Goal: Task Accomplishment & Management: Complete application form

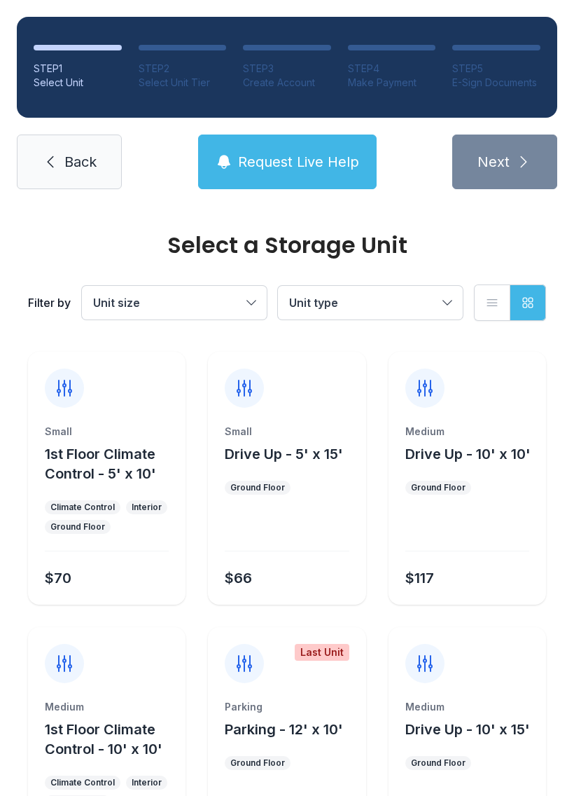
click at [233, 293] on button "Unit size" at bounding box center [174, 303] width 185 height 34
click at [410, 291] on button "Unit type" at bounding box center [370, 303] width 185 height 34
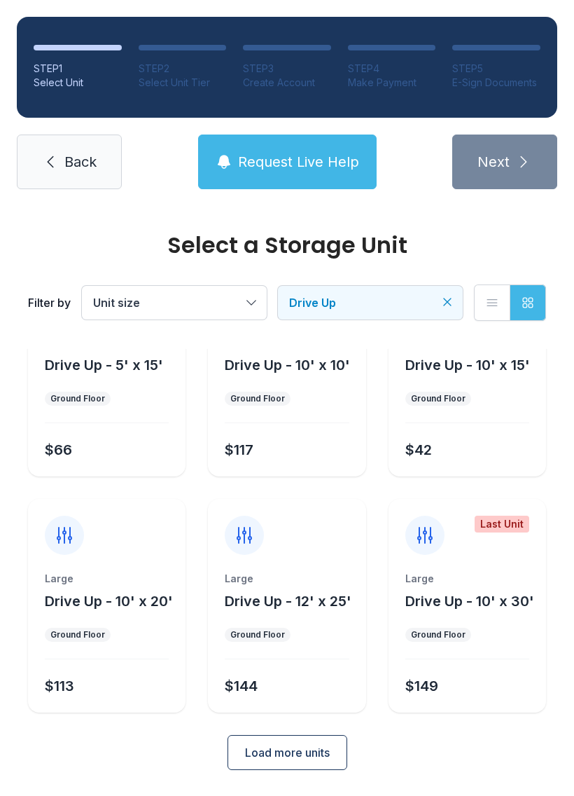
scroll to position [88, 0]
click at [61, 160] on link "Back" at bounding box center [69, 161] width 105 height 55
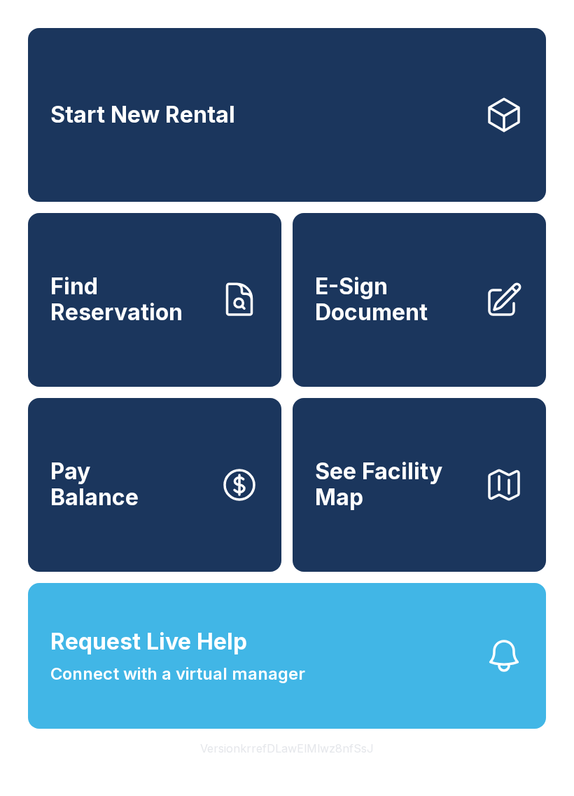
click at [434, 324] on span "E-Sign Document" at bounding box center [394, 299] width 158 height 51
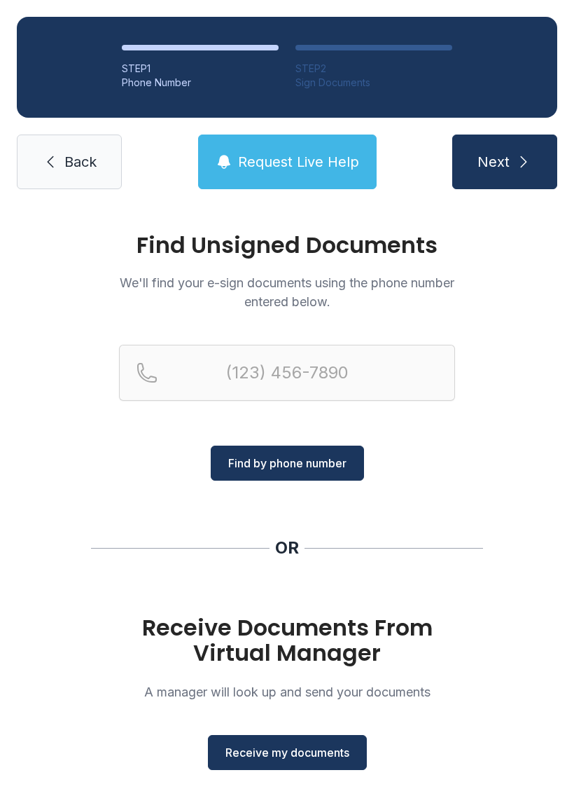
click at [325, 751] on span "Receive my documents" at bounding box center [288, 752] width 124 height 17
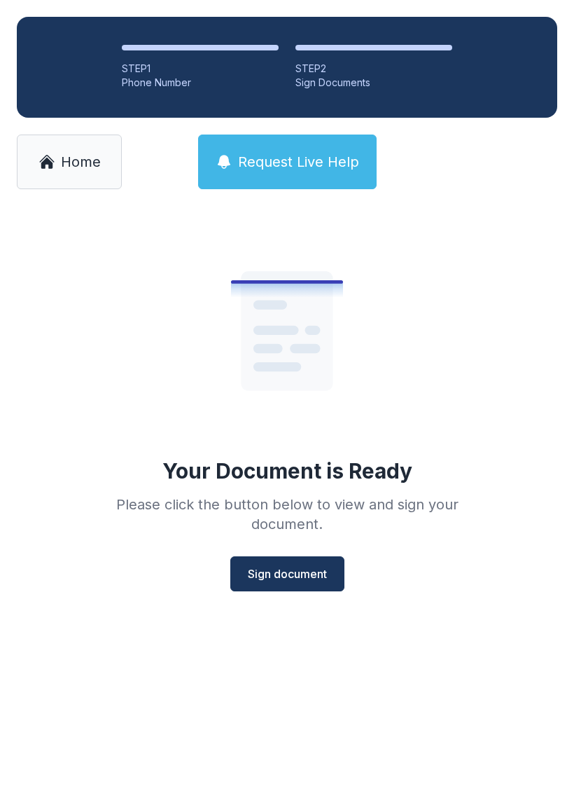
click at [307, 562] on button "Sign document" at bounding box center [287, 573] width 114 height 35
click at [317, 588] on button "Sign document" at bounding box center [287, 573] width 114 height 35
click at [305, 570] on span "Sign document" at bounding box center [287, 573] width 79 height 17
click at [291, 570] on span "Sign document" at bounding box center [287, 573] width 79 height 17
click at [67, 177] on link "Home" at bounding box center [69, 161] width 105 height 55
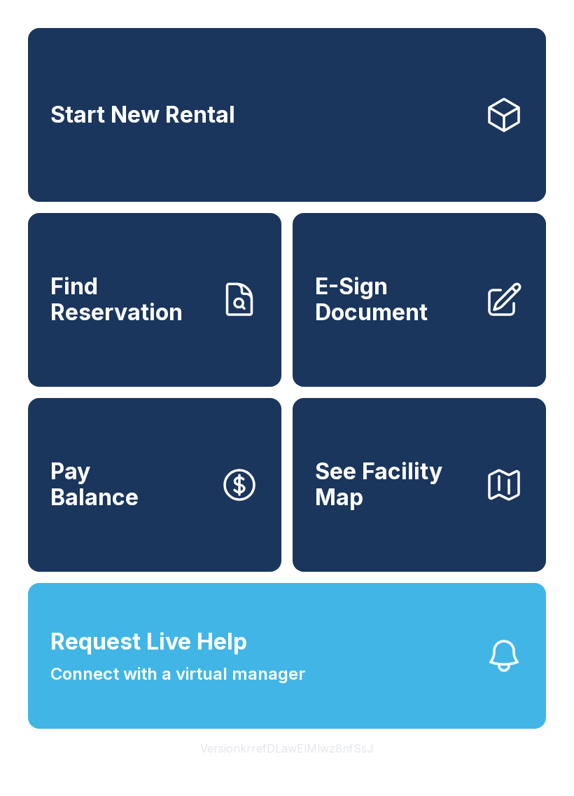
click at [418, 315] on span "E-Sign Document" at bounding box center [394, 299] width 158 height 51
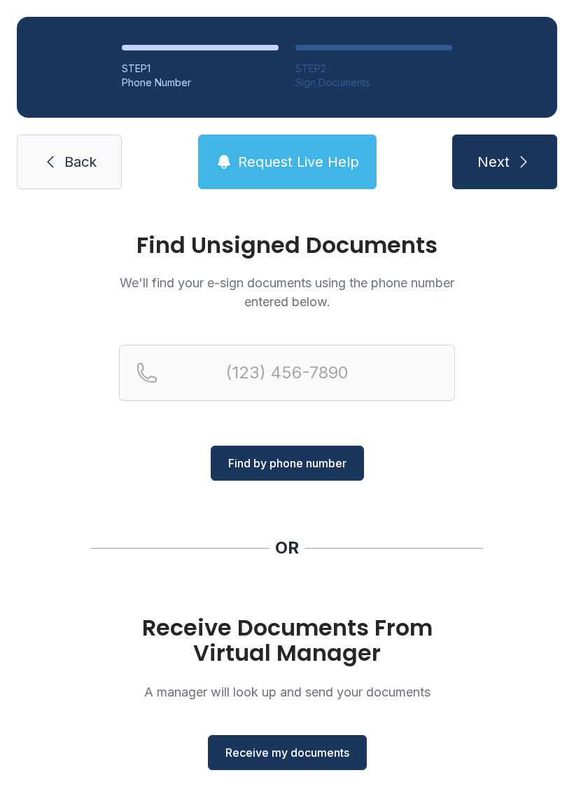
click at [319, 762] on button "Receive my documents" at bounding box center [287, 752] width 159 height 35
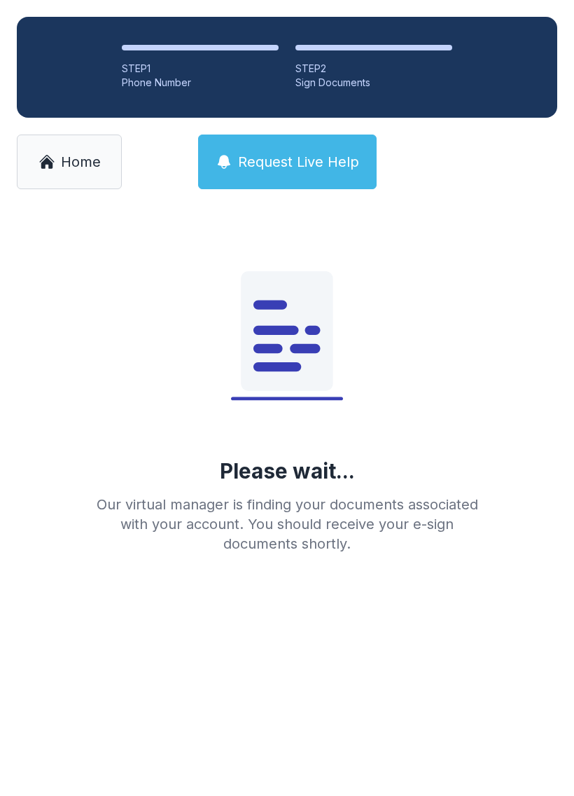
click at [76, 171] on span "Home" at bounding box center [81, 162] width 40 height 20
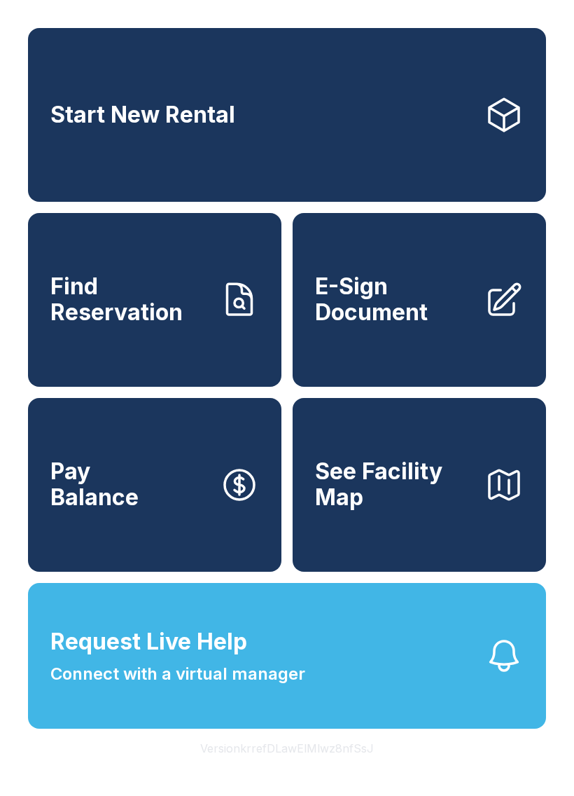
click at [419, 317] on span "E-Sign Document" at bounding box center [394, 299] width 158 height 51
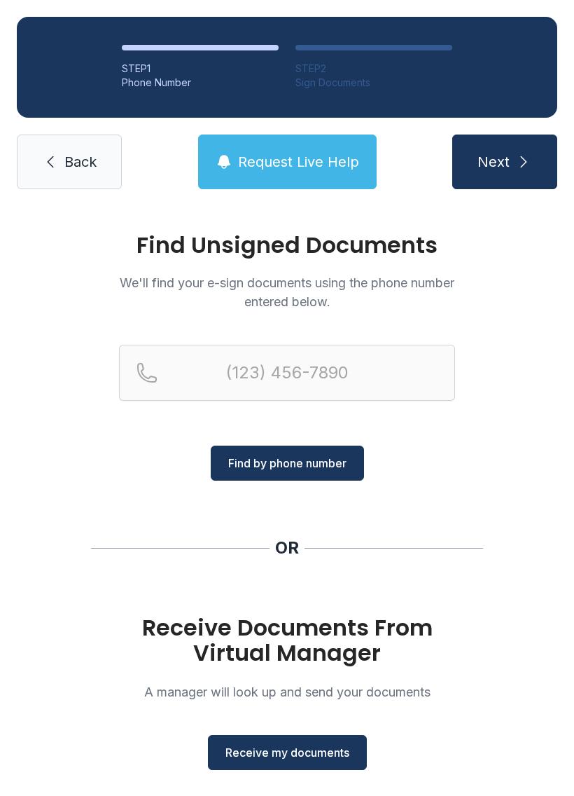
click at [280, 757] on span "Receive my documents" at bounding box center [288, 752] width 124 height 17
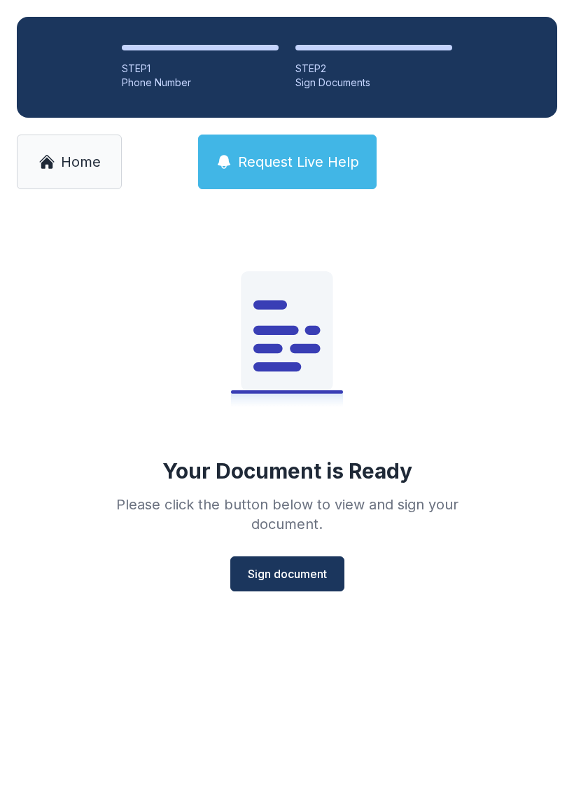
click at [296, 578] on span "Sign document" at bounding box center [287, 573] width 79 height 17
click at [66, 160] on span "Home" at bounding box center [81, 162] width 40 height 20
